Goal: Task Accomplishment & Management: Use online tool/utility

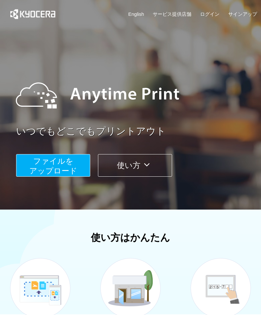
click at [53, 163] on span "ファイルを ​​アップロード" at bounding box center [53, 166] width 48 height 18
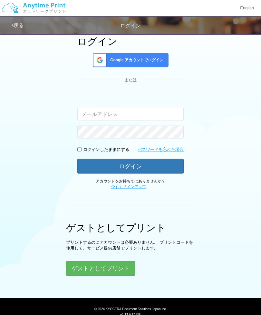
scroll to position [48, 0]
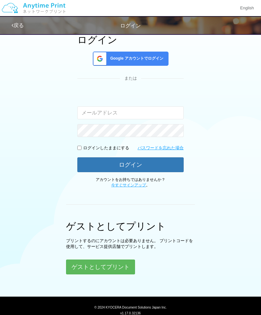
click at [105, 266] on button "ゲストとしてプリント" at bounding box center [100, 266] width 69 height 15
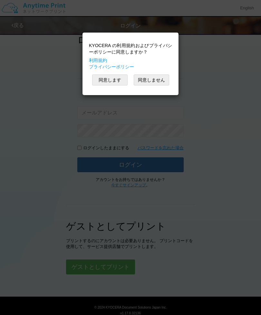
click at [107, 79] on button "同意します" at bounding box center [109, 79] width 35 height 11
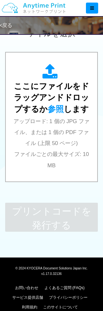
scroll to position [248, 0]
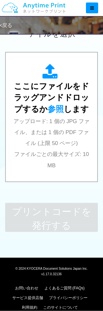
click at [88, 52] on div "ここにファイルをドラッグアンドドロップするか 参照 します アップロード: 1 個の JPG ファイル、または 1 個の PDF ファイル (上限 50 ペー…" at bounding box center [51, 117] width 93 height 130
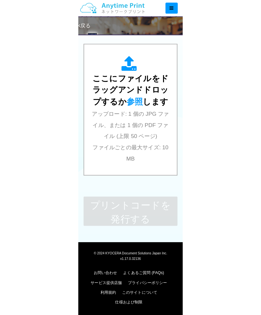
scroll to position [154, 0]
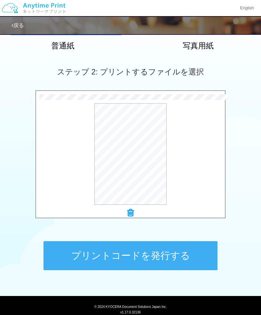
click at [0, 0] on button "プレビュー" at bounding box center [0, 0] width 0 height 0
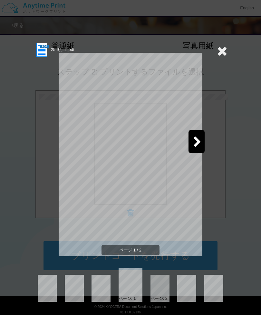
click at [198, 141] on icon at bounding box center [197, 142] width 8 height 11
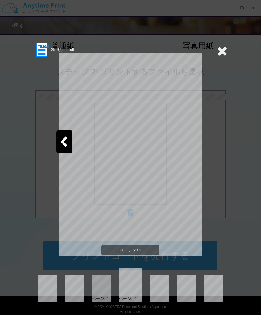
click at [67, 141] on icon at bounding box center [64, 142] width 8 height 11
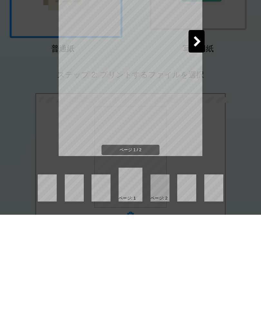
scroll to position [149, 0]
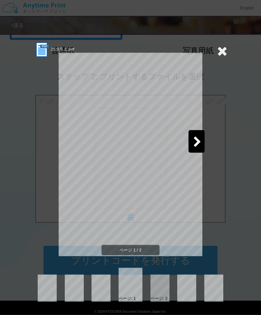
click at [163, 286] on div at bounding box center [159, 287] width 19 height 27
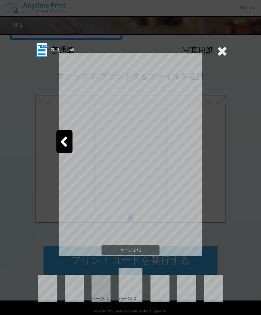
click at [226, 49] on icon at bounding box center [222, 50] width 10 height 13
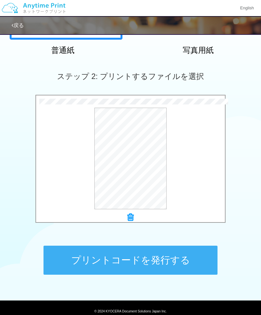
click at [170, 263] on button "プリントコードを発行する" at bounding box center [130, 259] width 174 height 29
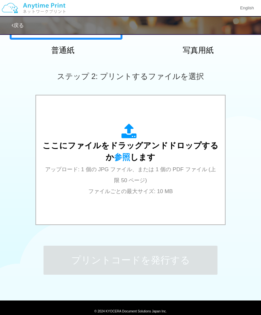
scroll to position [0, 0]
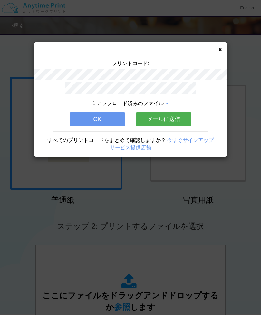
click at [171, 121] on button "メールに送信" at bounding box center [163, 119] width 55 height 14
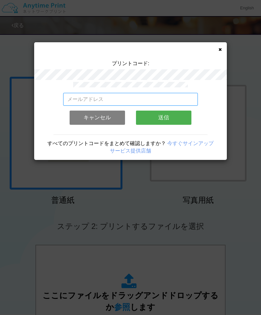
click at [96, 103] on input "email" at bounding box center [130, 99] width 135 height 13
type input "ろ"
type input "r"
click at [219, 49] on icon at bounding box center [219, 49] width 3 height 4
